Goal: Information Seeking & Learning: Learn about a topic

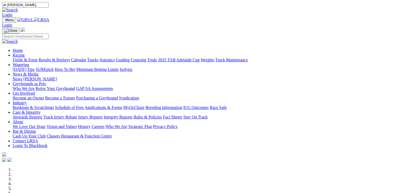
type input "dr [PERSON_NAME]"
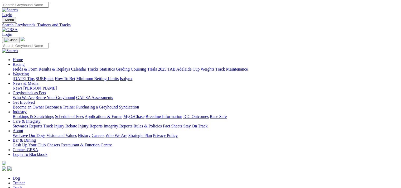
type input "Doctor [PERSON_NAME]"
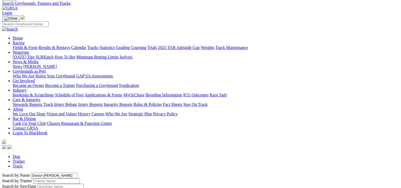
scroll to position [23, 0]
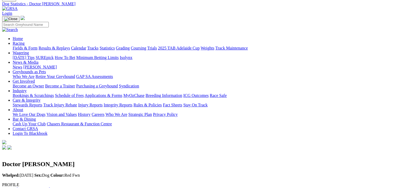
scroll to position [18, 0]
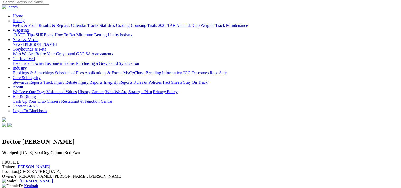
scroll to position [44, 0]
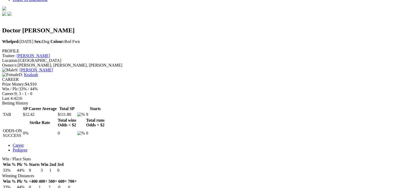
scroll to position [155, 0]
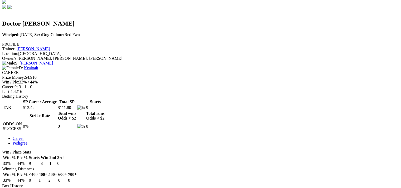
scroll to position [161, 0]
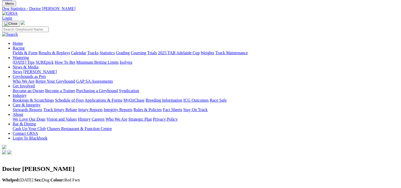
scroll to position [0, 0]
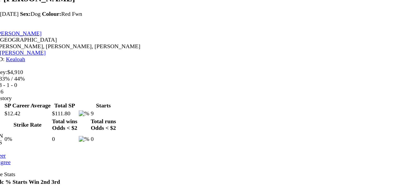
scroll to position [162, 0]
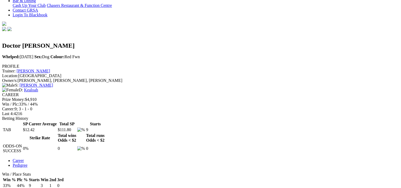
scroll to position [140, 0]
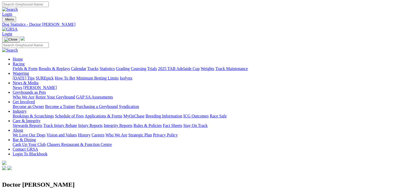
scroll to position [0, 1]
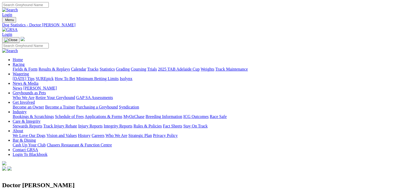
click at [46, 91] on link "Greyhounds as Pets" at bounding box center [29, 93] width 33 height 4
